Goal: Transaction & Acquisition: Obtain resource

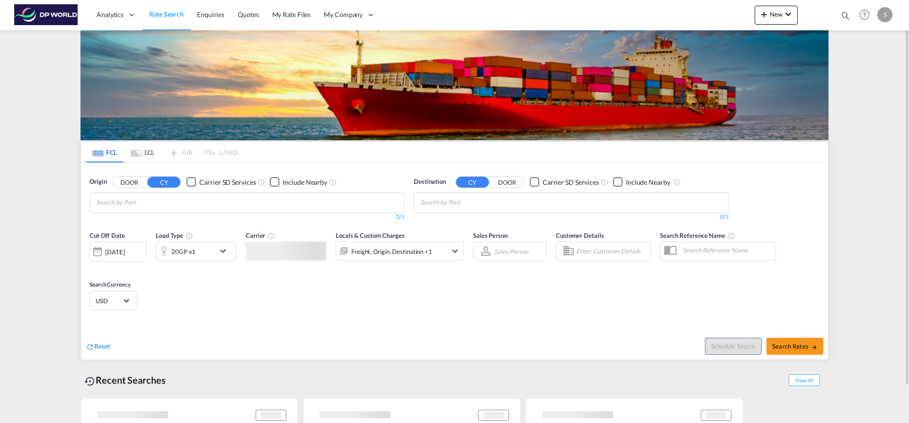
click at [145, 203] on input "Chips input." at bounding box center [141, 202] width 90 height 15
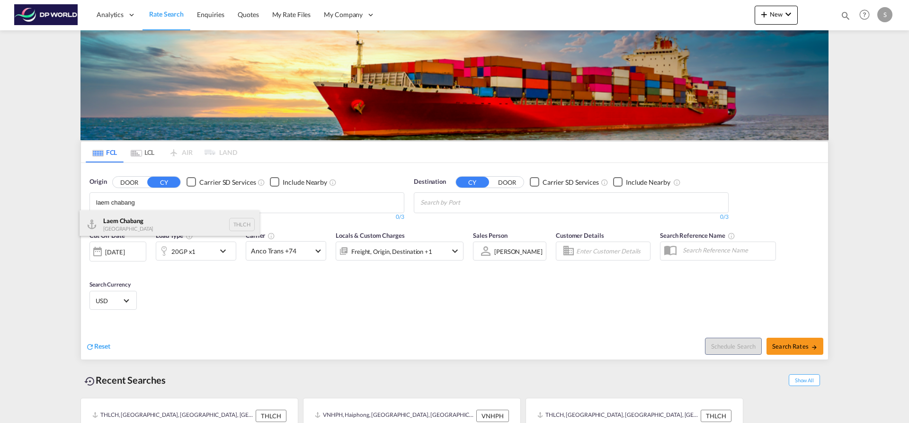
type input "laem chabang"
click at [156, 217] on div "Laem Chabang Thailand THLCH" at bounding box center [170, 224] width 180 height 28
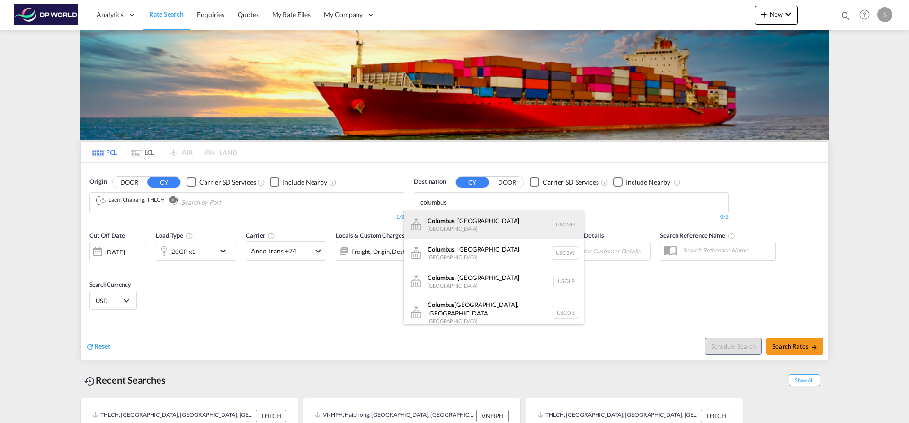
type input "columbus"
click at [474, 215] on div "[GEOGRAPHIC_DATA] , [GEOGRAPHIC_DATA] [GEOGRAPHIC_DATA] USCMH" at bounding box center [494, 224] width 180 height 28
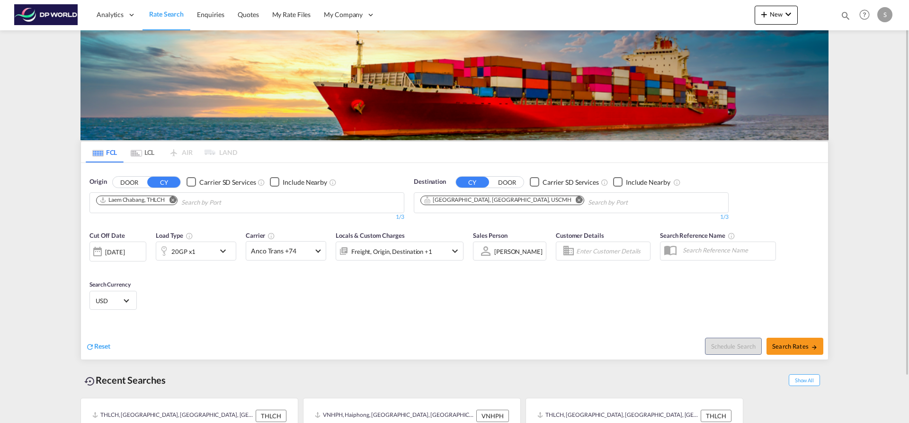
click at [570, 201] on button "Remove" at bounding box center [577, 200] width 14 height 9
click at [496, 201] on input "Chips input." at bounding box center [465, 202] width 90 height 15
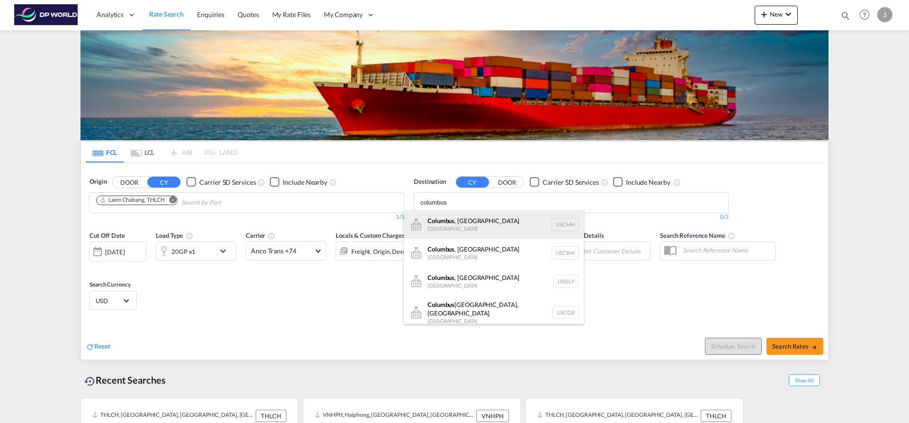
type input "columbus"
click at [497, 216] on div "[GEOGRAPHIC_DATA] , [GEOGRAPHIC_DATA] [GEOGRAPHIC_DATA] USCMH" at bounding box center [494, 224] width 180 height 28
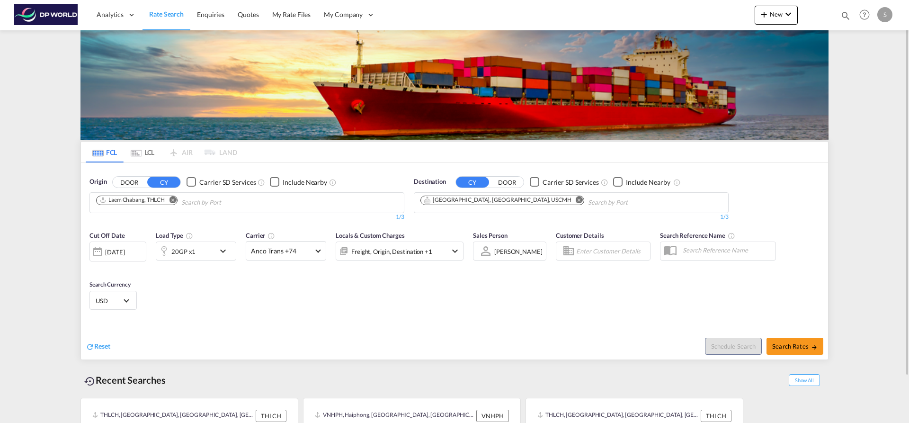
click at [208, 254] on div "20GP x1" at bounding box center [185, 250] width 59 height 19
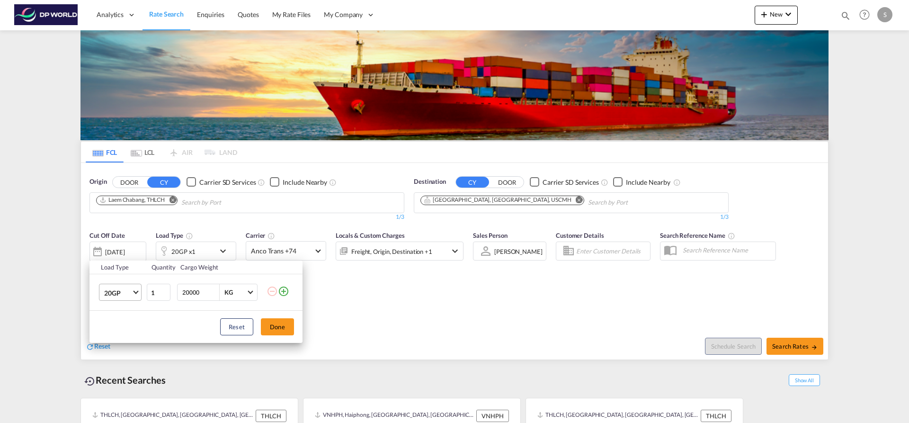
click at [134, 295] on md-select-value "20GP" at bounding box center [122, 292] width 38 height 16
click at [129, 335] on md-option "40HC" at bounding box center [129, 338] width 64 height 23
click at [278, 324] on button "Done" at bounding box center [277, 326] width 33 height 17
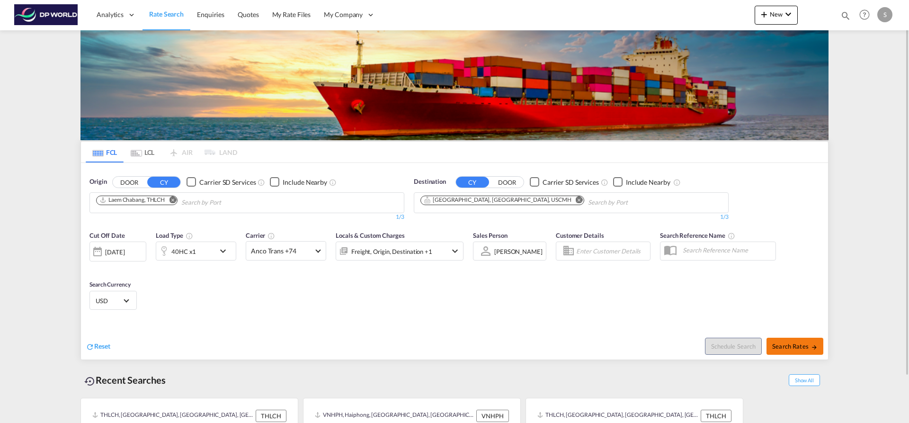
click at [804, 346] on span "Search Rates" at bounding box center [794, 346] width 45 height 8
type input "THLCH to USCMH / [DATE]"
